Goal: Check status

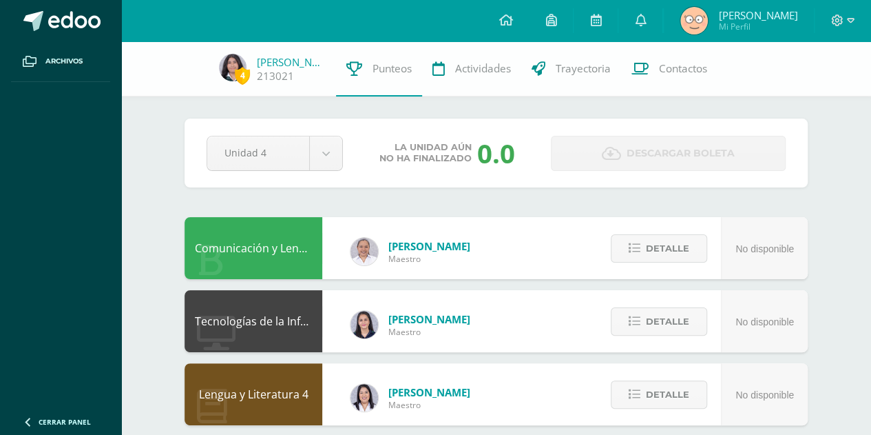
click at [267, 183] on div "Pendiente Unidad 4 Unidad 1 Unidad 2 Unidad 3 Unidad 4 La unidad aún no ha fina…" at bounding box center [496, 152] width 623 height 69
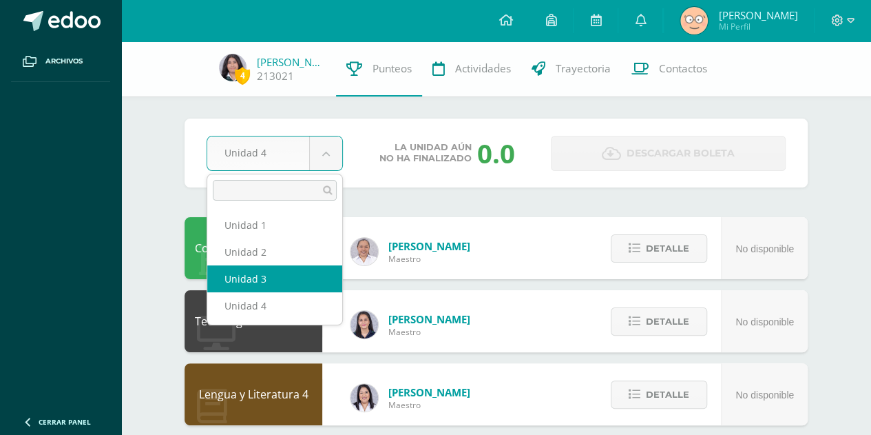
select select "Unidad 3"
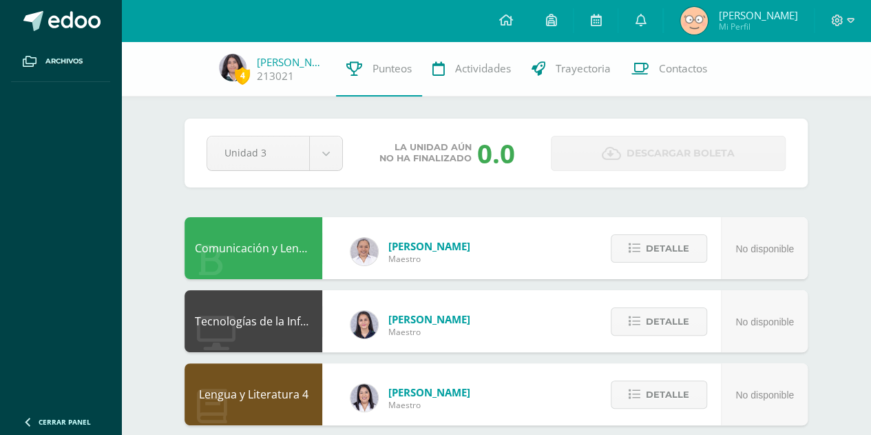
click at [321, 134] on div "Pendiente Unidad 3 Unidad 1 Unidad 2 Unidad 3 Unidad 4 La unidad aún no ha fina…" at bounding box center [496, 152] width 623 height 69
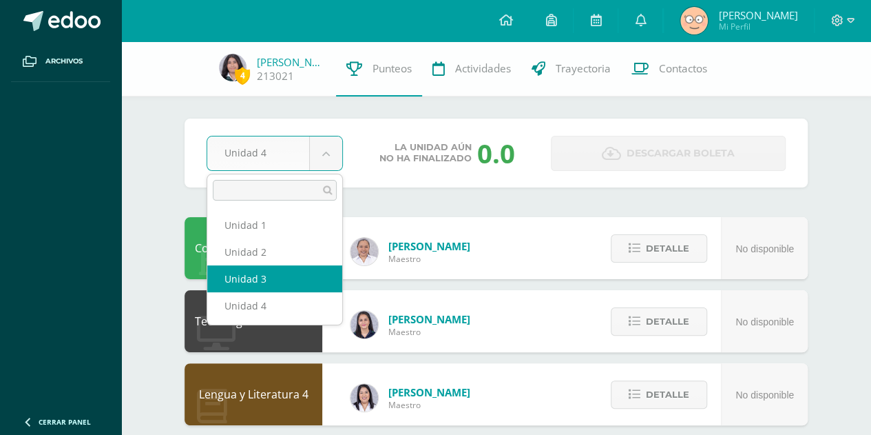
select select "Unidad 3"
